Goal: Information Seeking & Learning: Learn about a topic

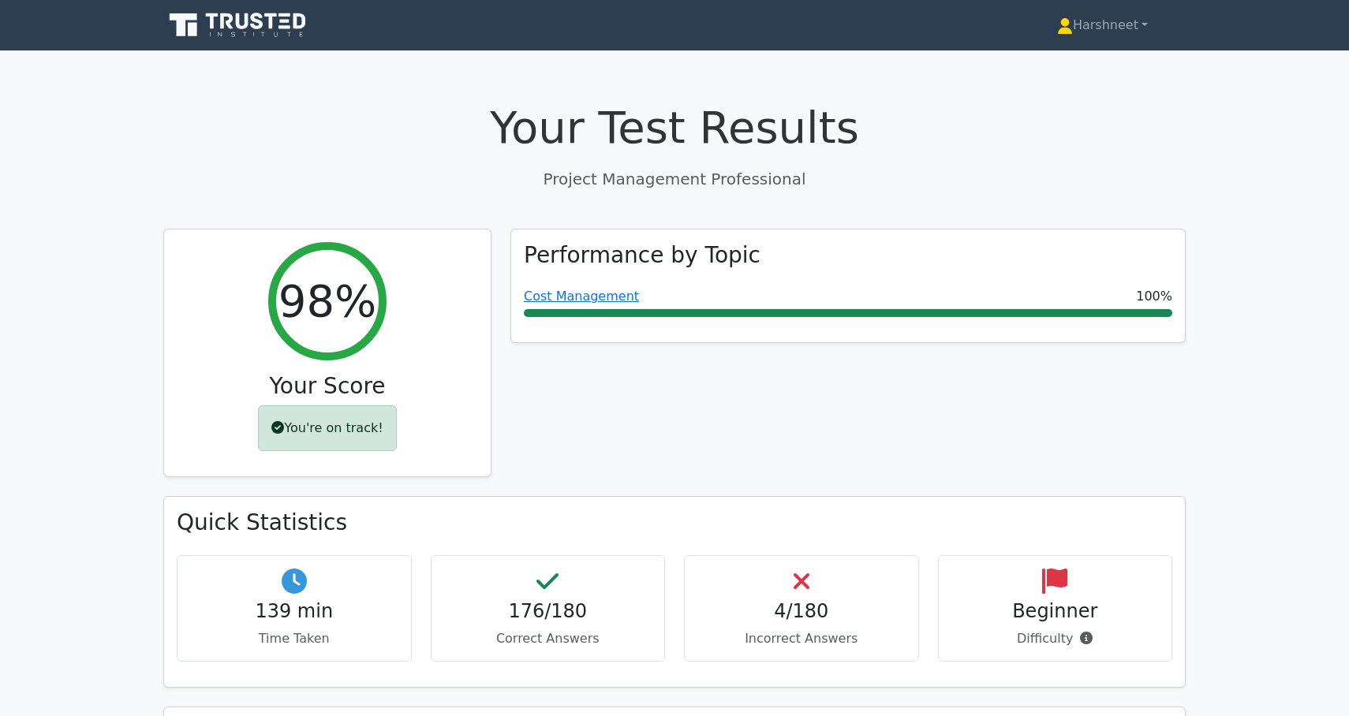
click at [218, 27] on icon at bounding box center [238, 25] width 151 height 30
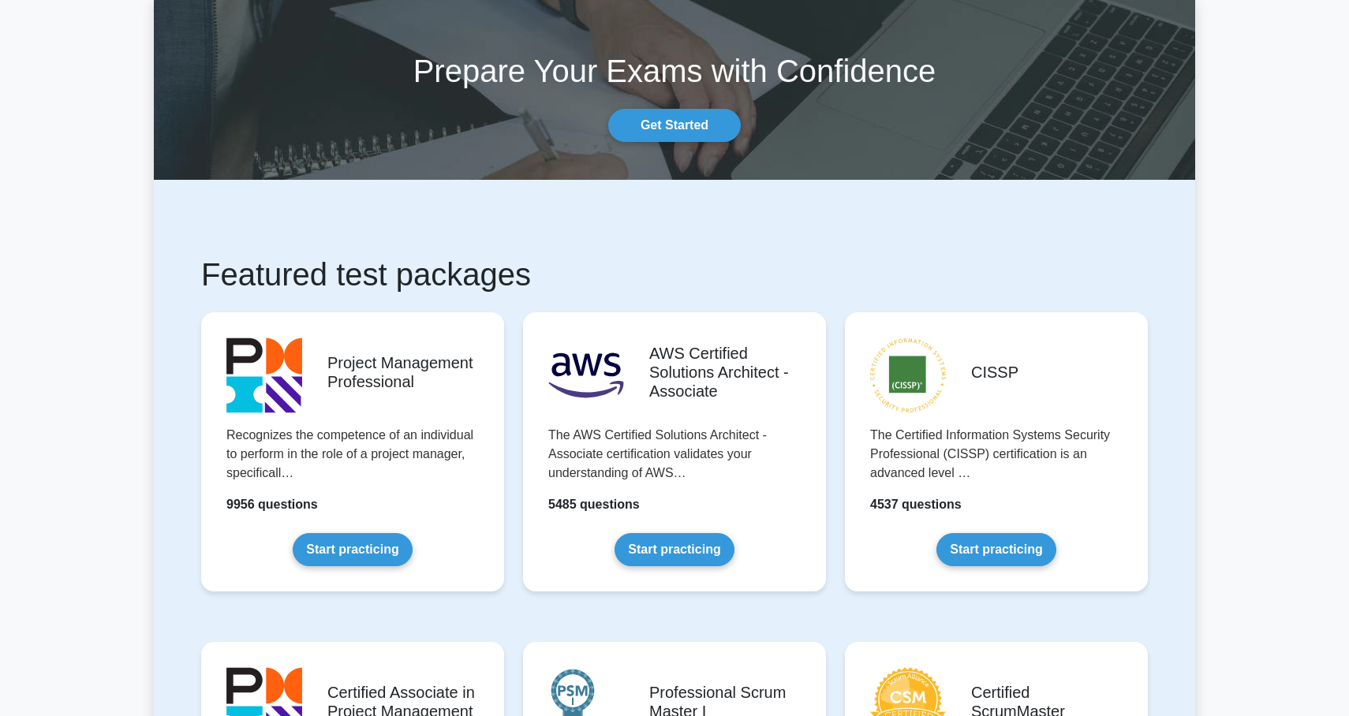
scroll to position [115, 0]
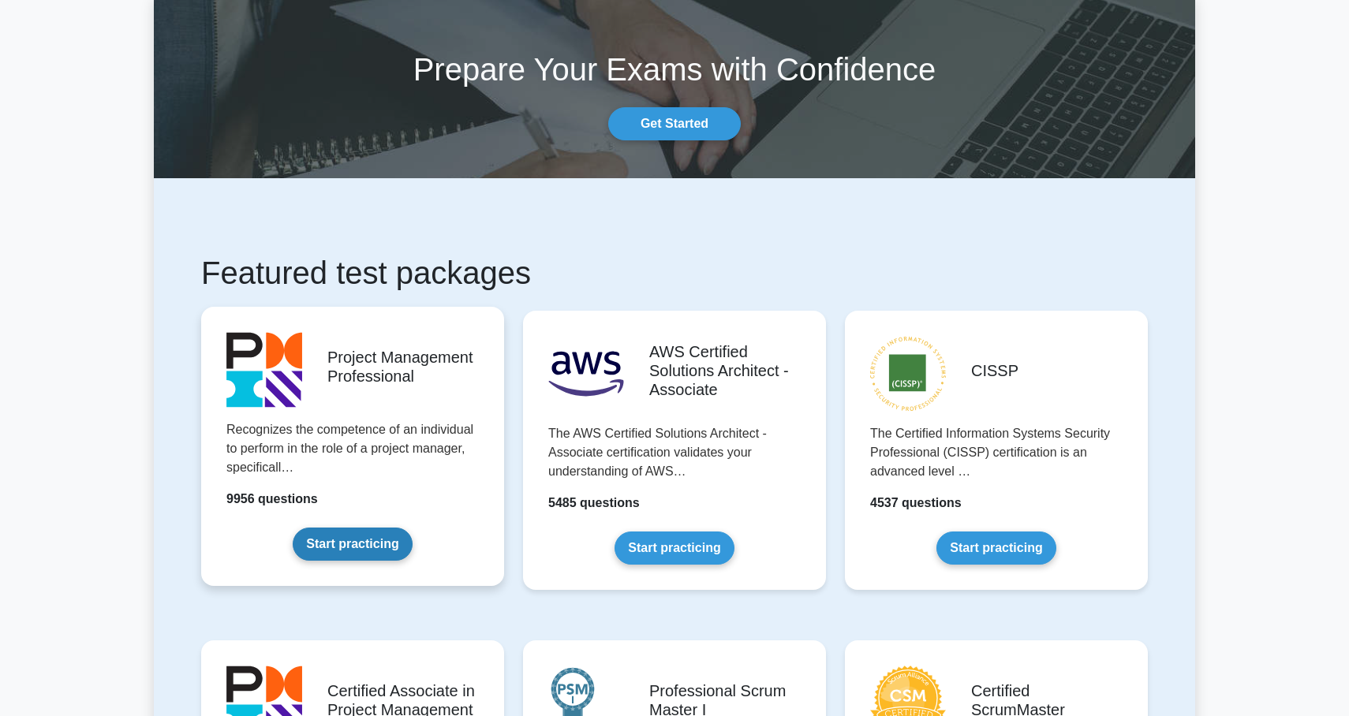
click at [307, 545] on link "Start practicing" at bounding box center [352, 544] width 119 height 33
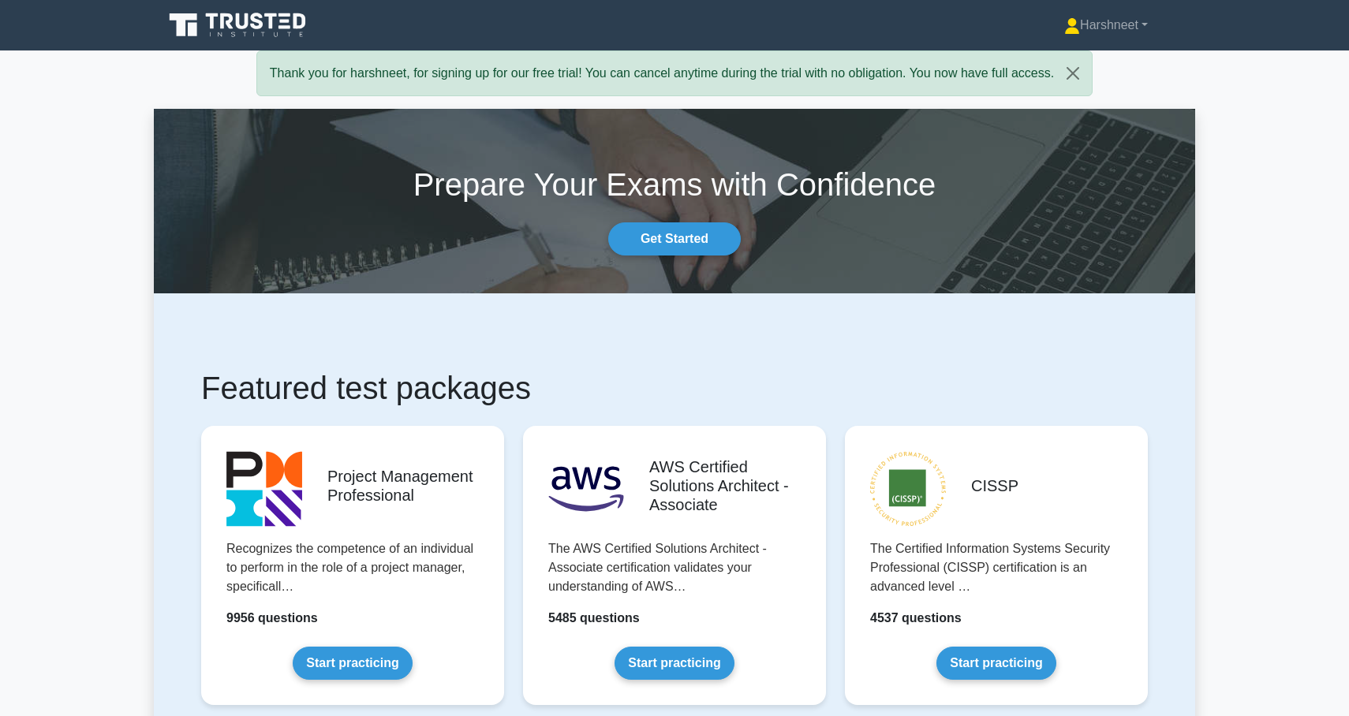
scroll to position [0, 0]
click at [1091, 34] on link "Harshneet" at bounding box center [1105, 25] width 159 height 32
click at [644, 237] on link "Get Started" at bounding box center [674, 238] width 132 height 33
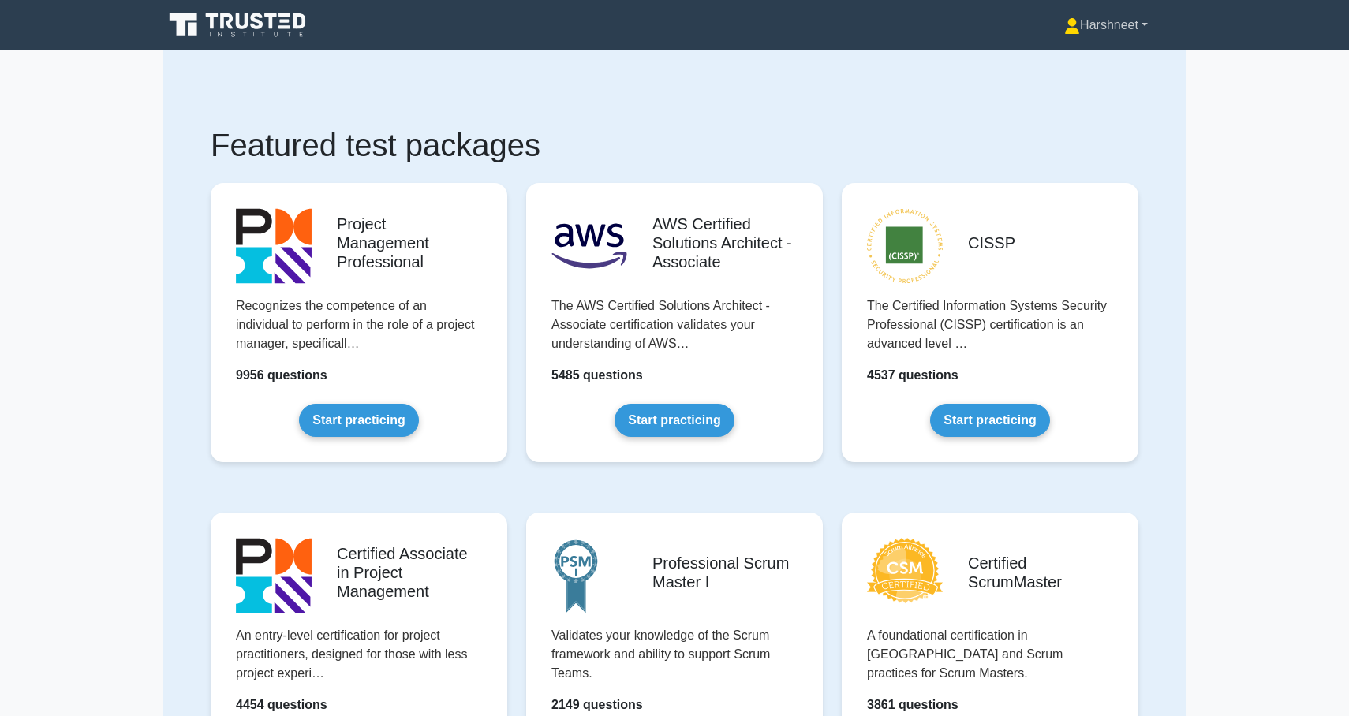
click at [1077, 15] on link "Harshneet" at bounding box center [1105, 25] width 159 height 32
click at [1050, 56] on link "Profile" at bounding box center [1089, 62] width 125 height 25
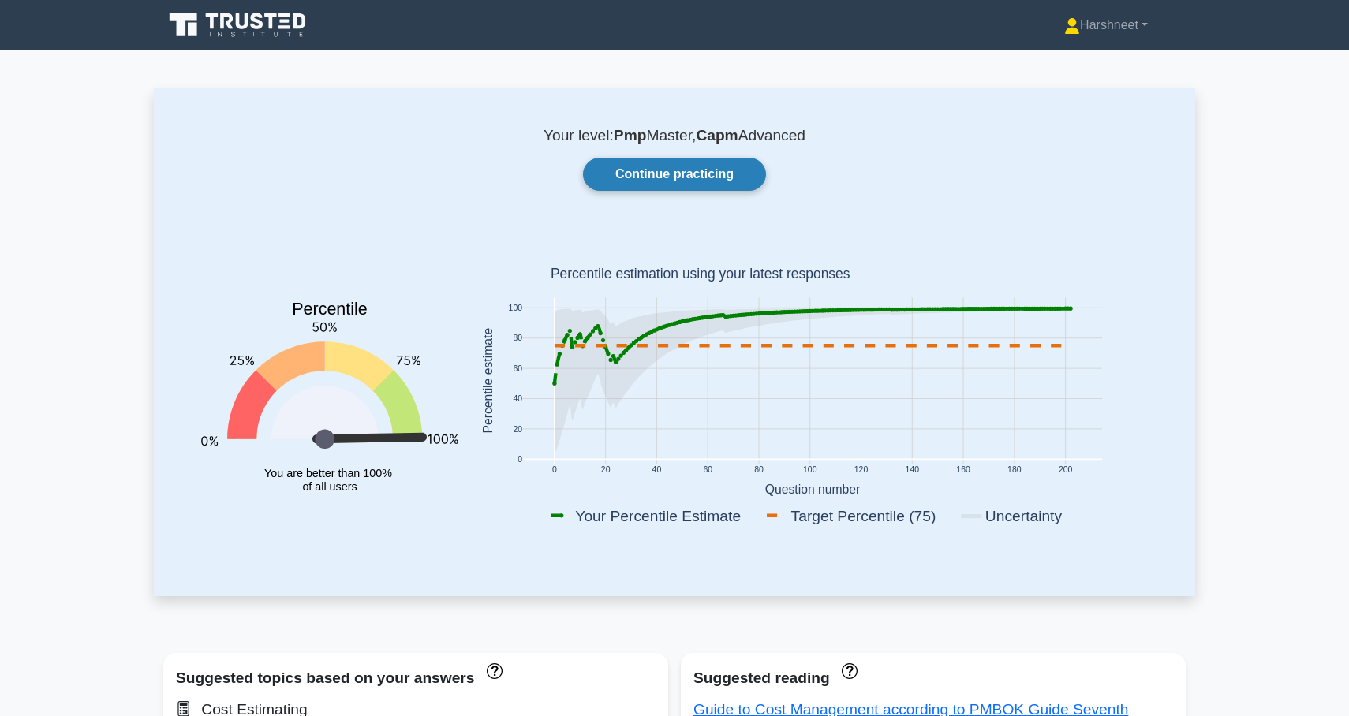
click at [621, 181] on link "Continue practicing" at bounding box center [674, 174] width 183 height 33
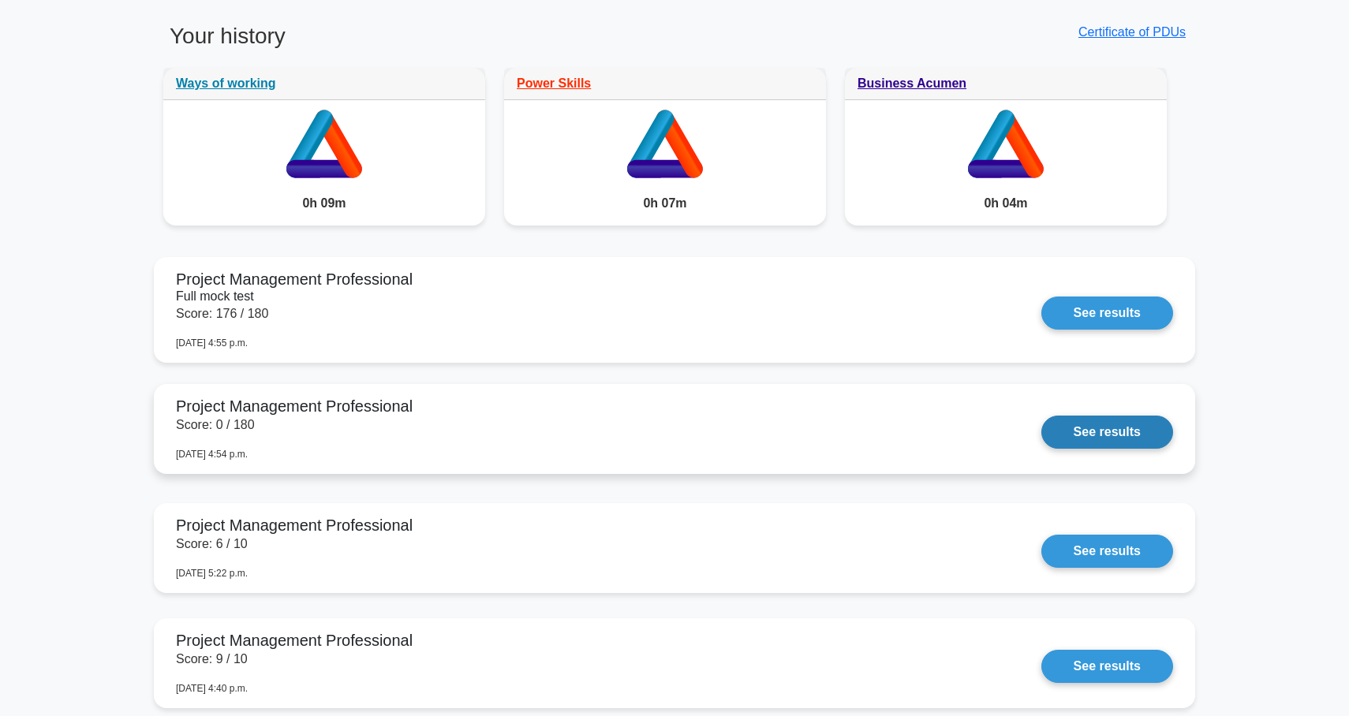
scroll to position [878, 0]
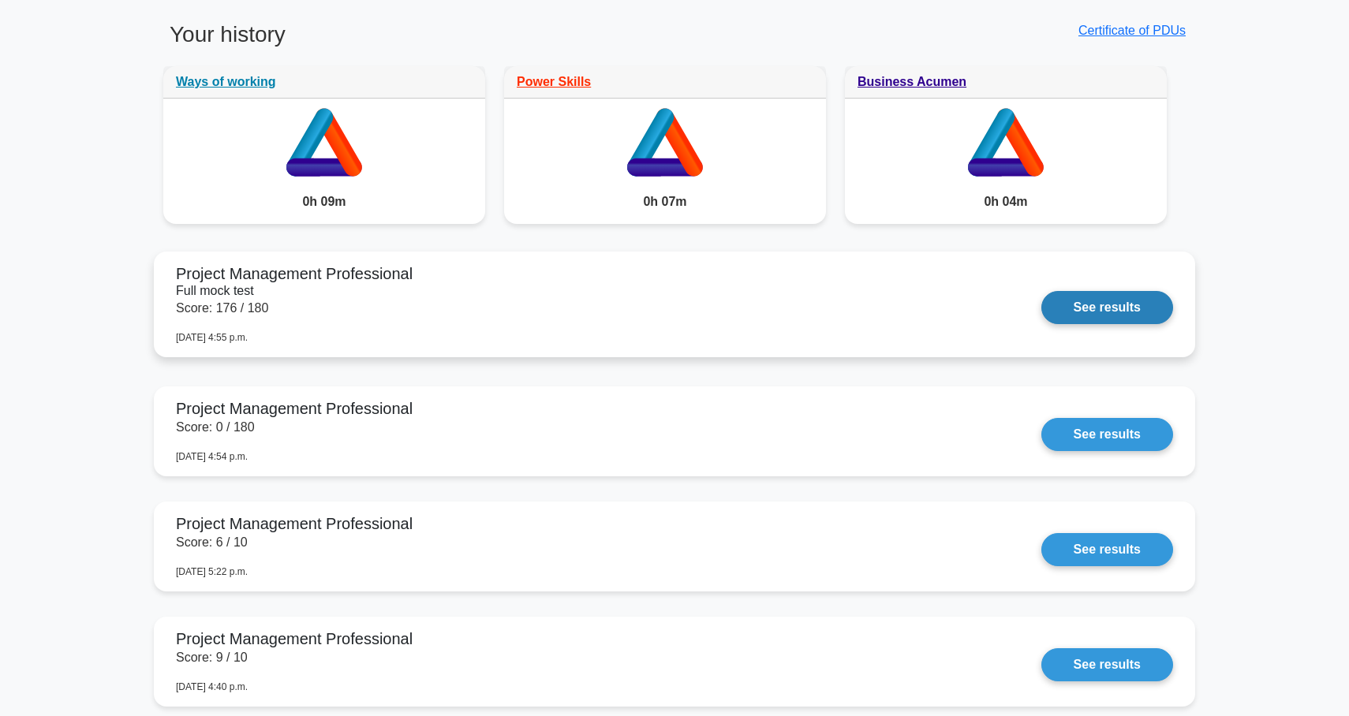
click at [1041, 291] on link "See results" at bounding box center [1107, 307] width 132 height 33
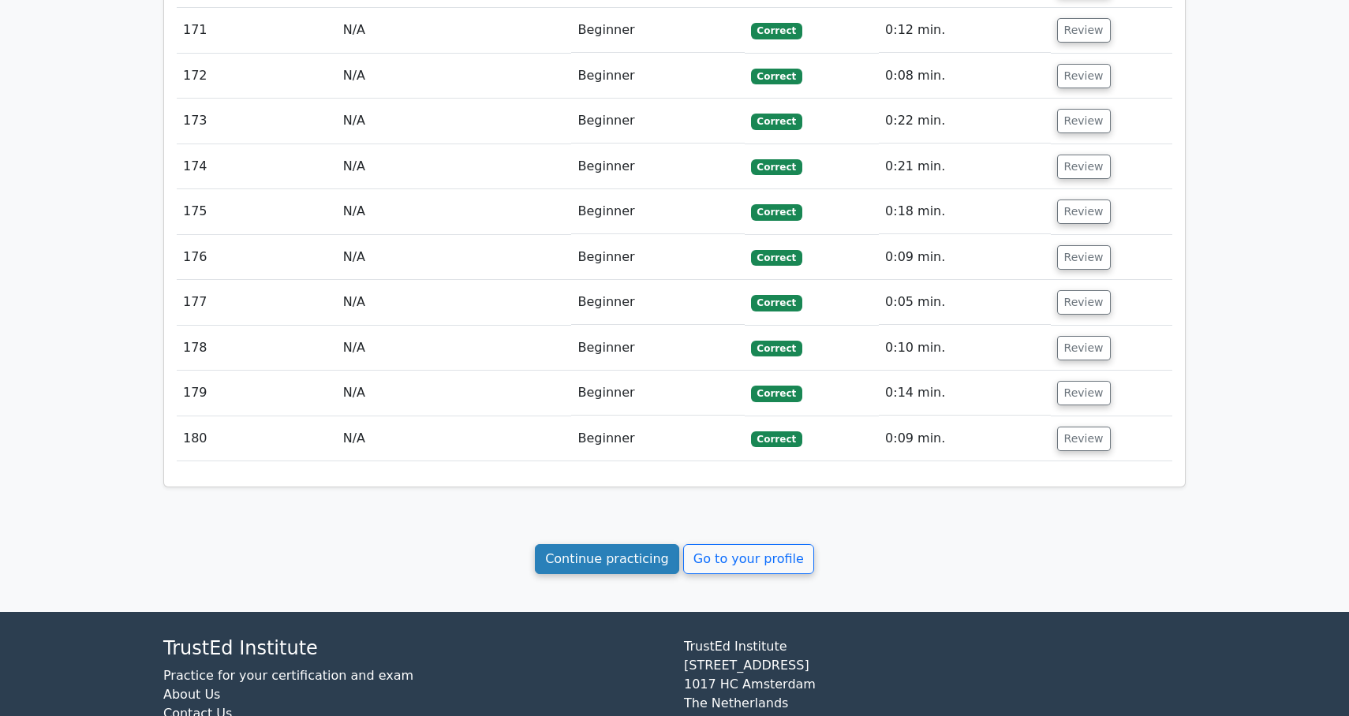
scroll to position [9208, 0]
click at [604, 545] on link "Continue practicing" at bounding box center [607, 560] width 144 height 30
click at [660, 545] on link "Continue practicing" at bounding box center [607, 560] width 144 height 30
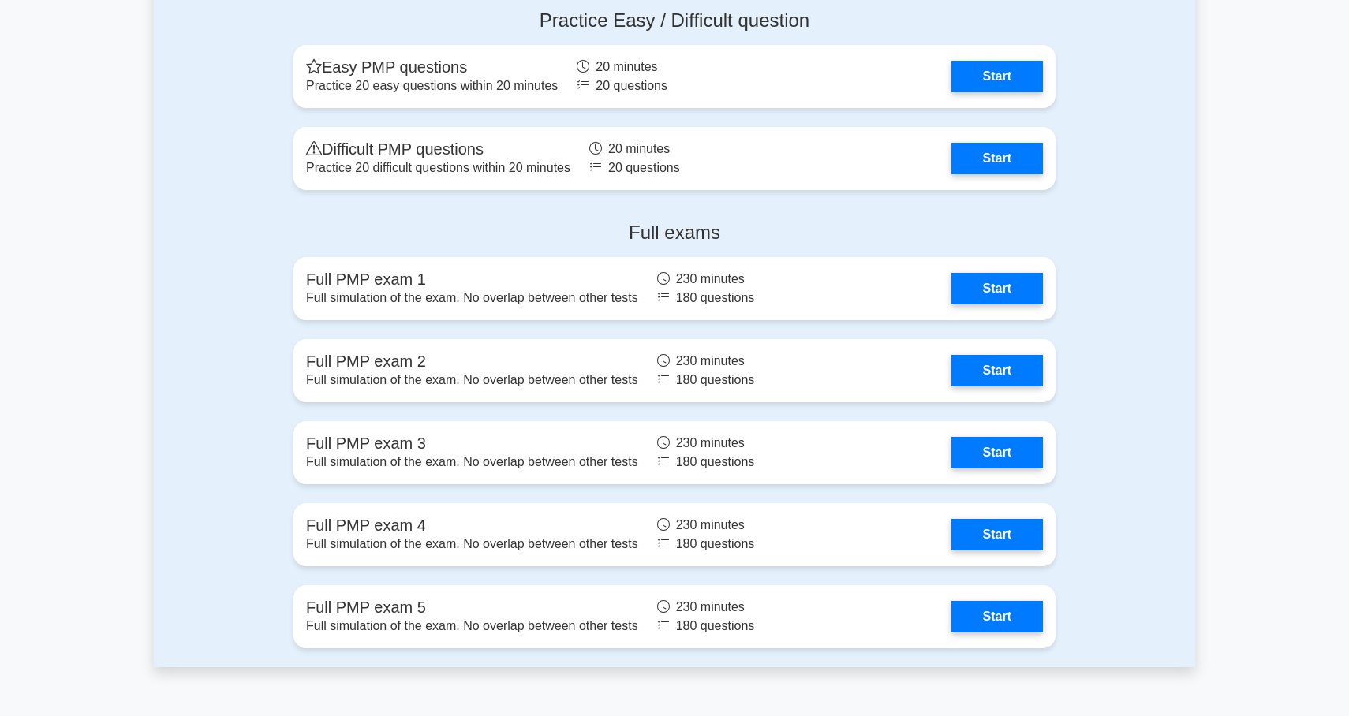
scroll to position [3818, 0]
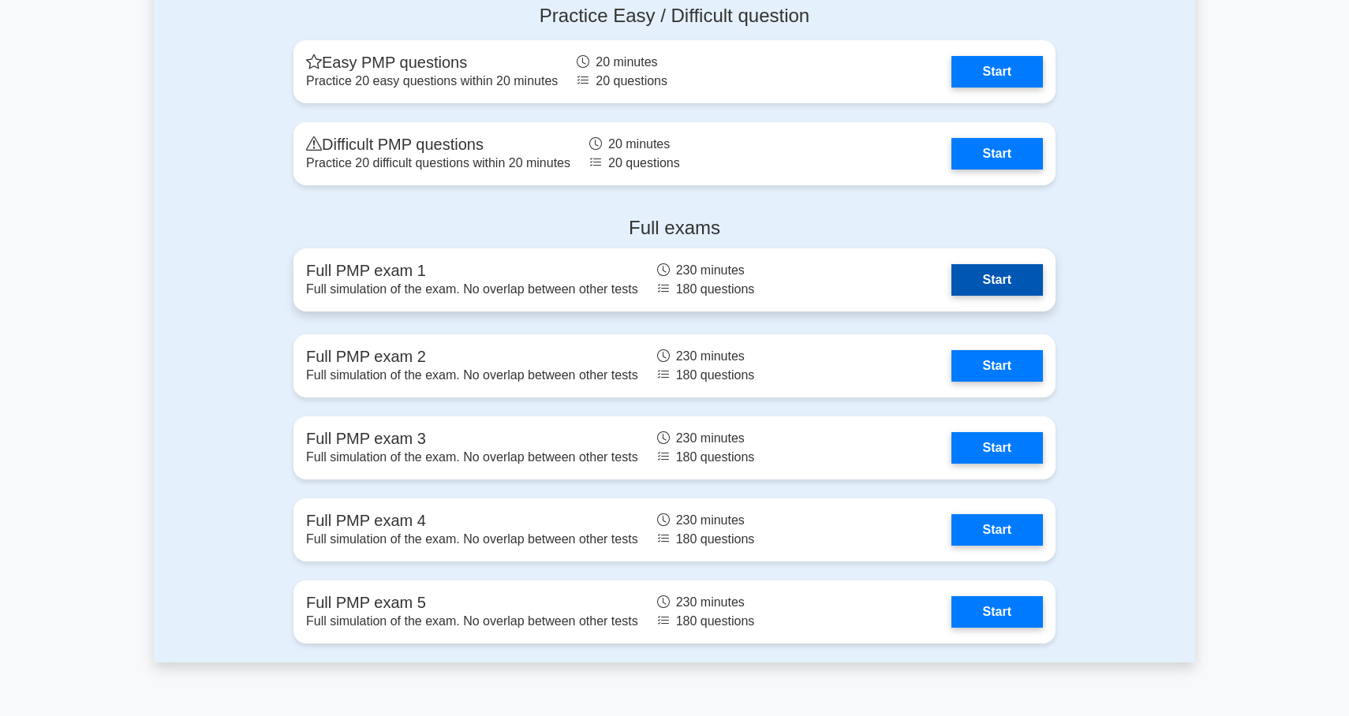
click at [986, 278] on link "Start" at bounding box center [996, 280] width 91 height 32
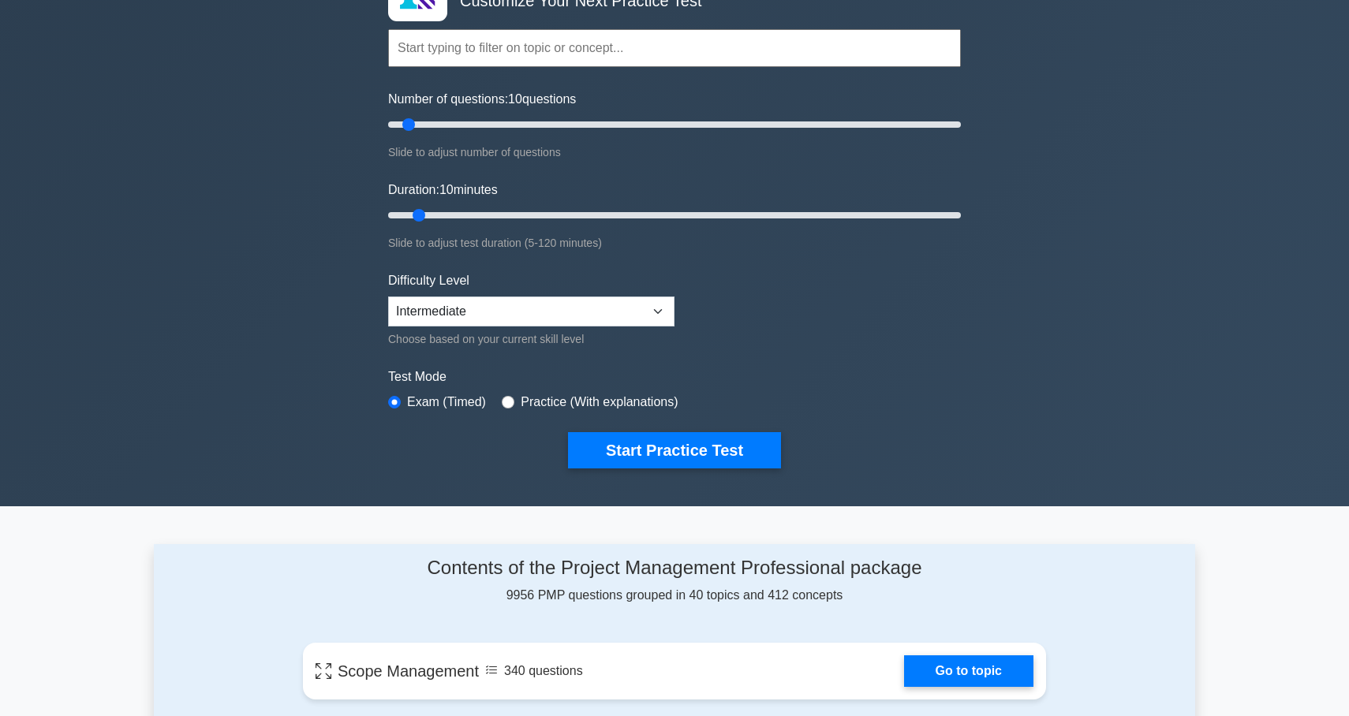
scroll to position [109, 0]
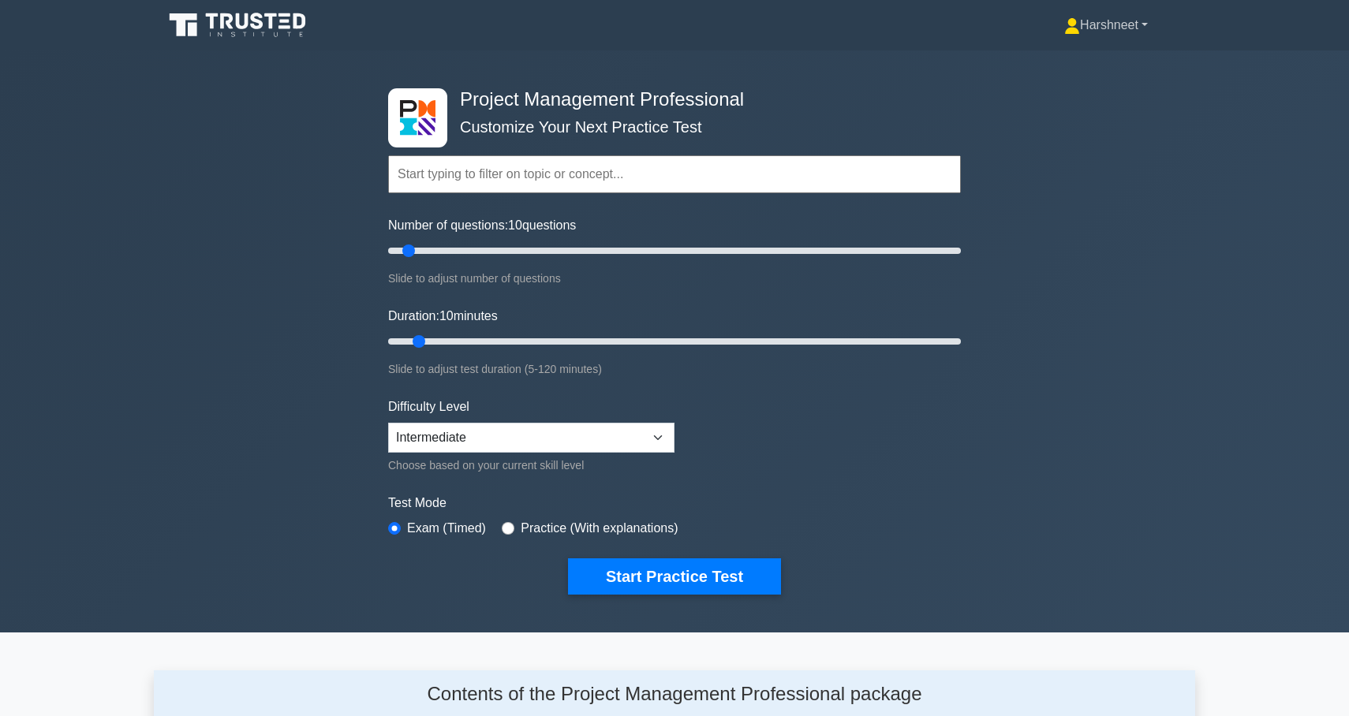
click at [1084, 31] on link "Harshneet" at bounding box center [1105, 25] width 159 height 32
click at [1074, 285] on div "Project Management Professional Customize Your Next Practice Test Topics Scope …" at bounding box center [674, 341] width 1349 height 582
